Goal: Complete application form

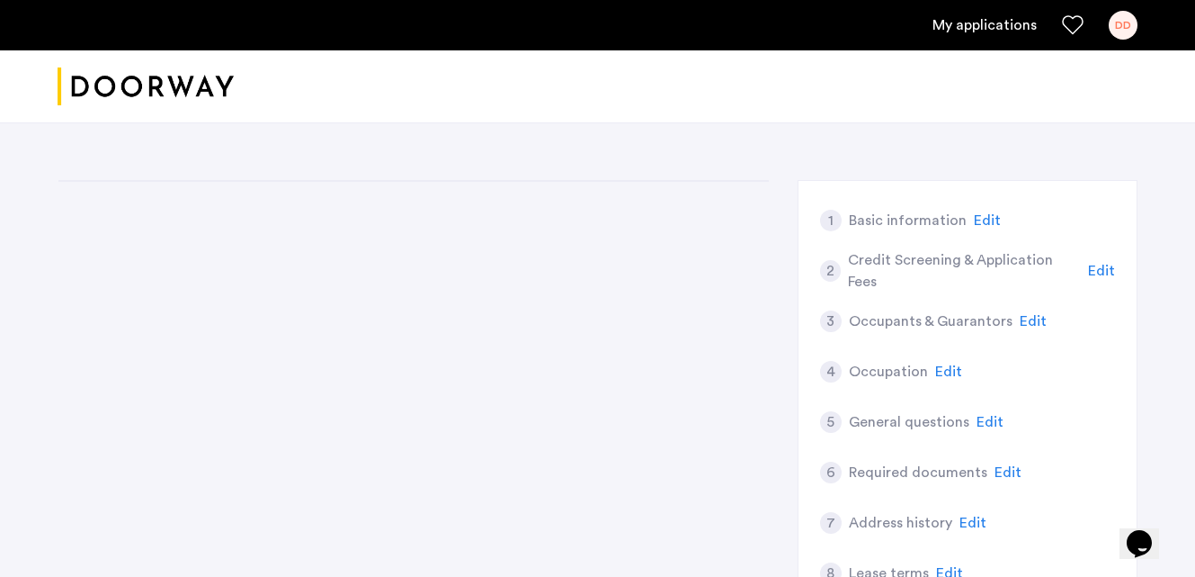
click at [980, 27] on link "My applications" at bounding box center [985, 25] width 104 height 22
